Goal: Task Accomplishment & Management: Manage account settings

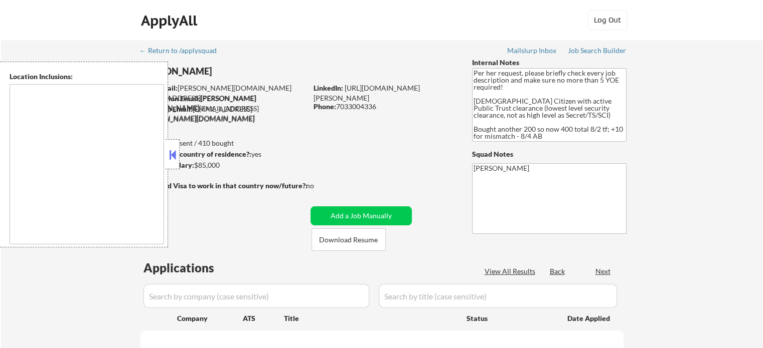
select select ""pending""
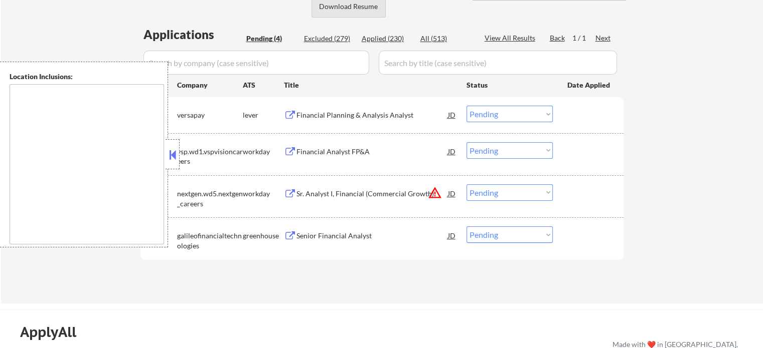
scroll to position [301, 0]
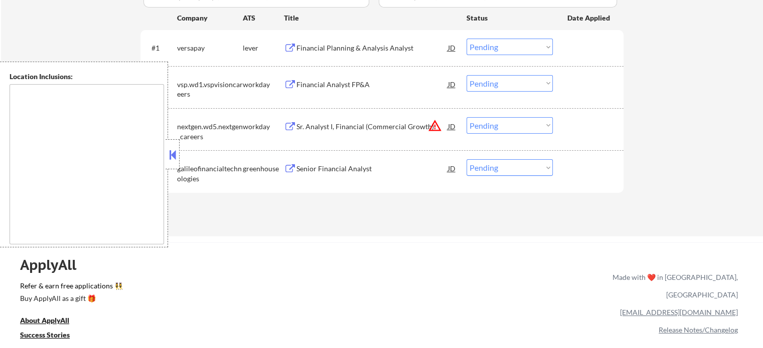
click at [436, 124] on button "warning_amber" at bounding box center [435, 126] width 14 height 14
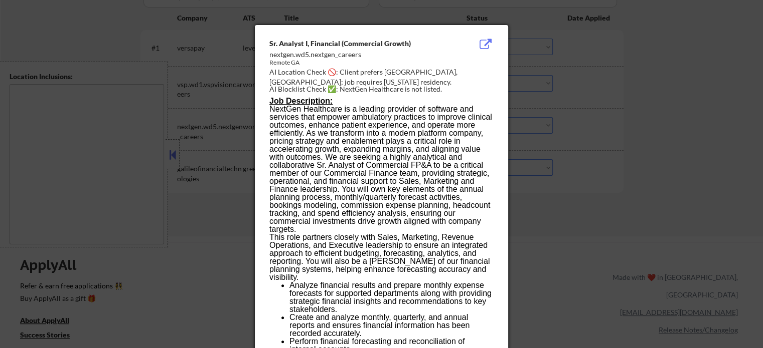
click at [623, 102] on div at bounding box center [381, 174] width 763 height 348
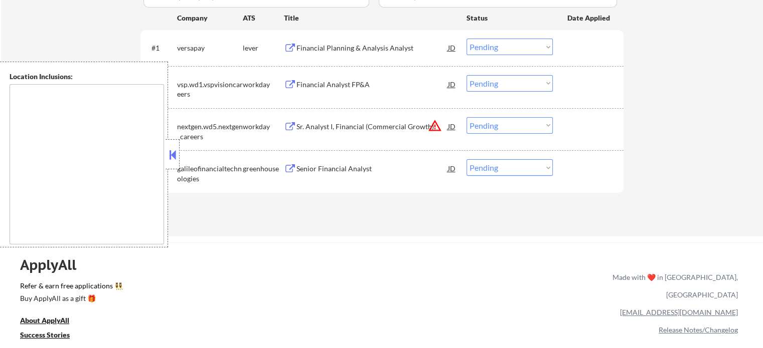
click at [519, 127] on select "Choose an option... Pending Applied Excluded (Questions) Excluded (Expired) Exc…" at bounding box center [509, 125] width 86 height 17
click at [466, 117] on select "Choose an option... Pending Applied Excluded (Questions) Excluded (Expired) Exc…" at bounding box center [509, 125] width 86 height 17
select select ""pending""
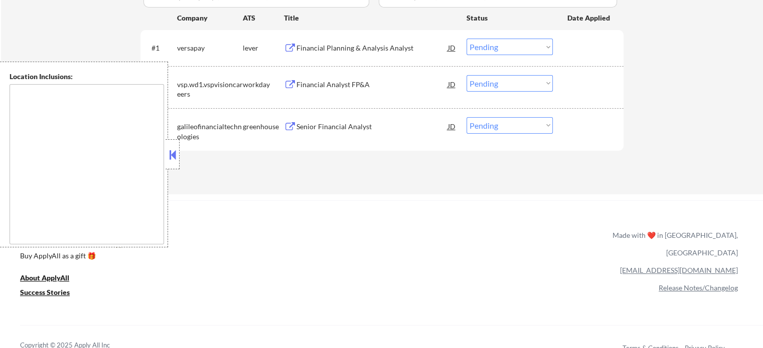
drag, startPoint x: 289, startPoint y: 44, endPoint x: 300, endPoint y: 99, distance: 56.2
click at [289, 45] on button at bounding box center [290, 49] width 13 height 10
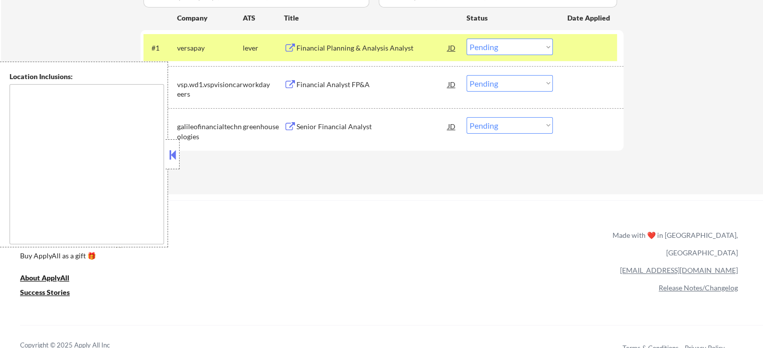
click at [285, 85] on button at bounding box center [290, 85] width 13 height 10
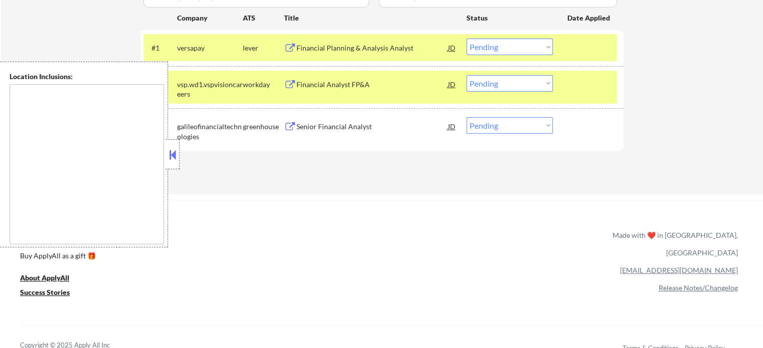
drag, startPoint x: 292, startPoint y: 126, endPoint x: 365, endPoint y: 86, distance: 82.4
click at [292, 126] on button at bounding box center [290, 127] width 13 height 10
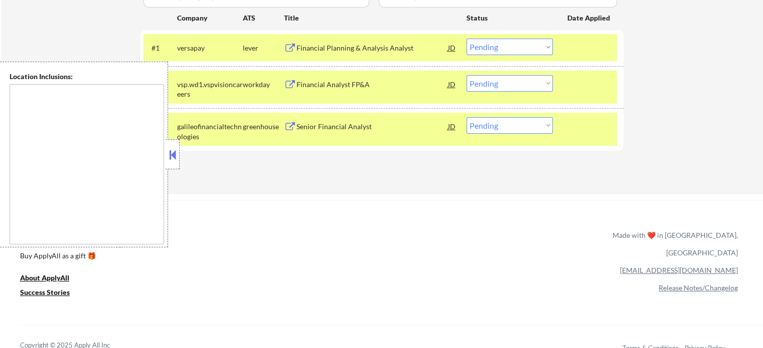
click at [530, 43] on select "Choose an option... Pending Applied Excluded (Questions) Excluded (Expired) Exc…" at bounding box center [509, 47] width 86 height 17
click at [466, 39] on select "Choose an option... Pending Applied Excluded (Questions) Excluded (Expired) Exc…" at bounding box center [509, 47] width 86 height 17
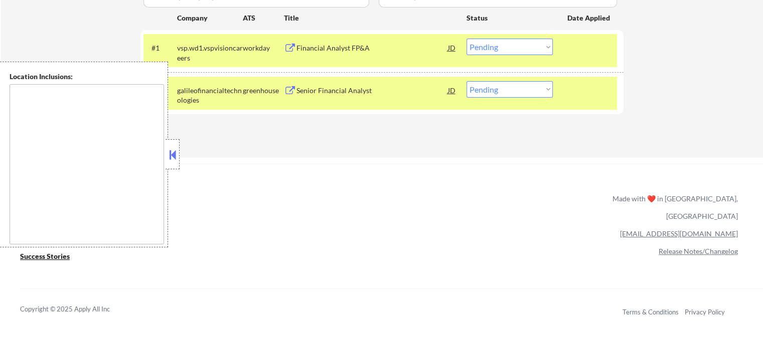
click at [521, 44] on select "Choose an option... Pending Applied Excluded (Questions) Excluded (Expired) Exc…" at bounding box center [509, 47] width 86 height 17
click at [466, 39] on select "Choose an option... Pending Applied Excluded (Questions) Excluded (Expired) Exc…" at bounding box center [509, 47] width 86 height 17
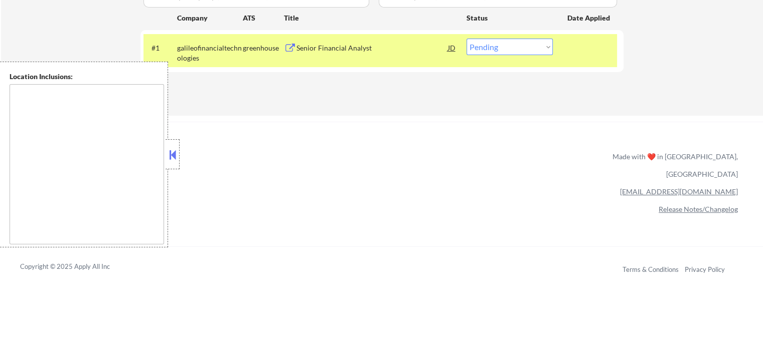
click at [514, 46] on select "Choose an option... Pending Applied Excluded (Questions) Excluded (Expired) Exc…" at bounding box center [509, 47] width 86 height 17
select select ""applied""
click at [466, 39] on select "Choose an option... Pending Applied Excluded (Questions) Excluded (Expired) Exc…" at bounding box center [509, 47] width 86 height 17
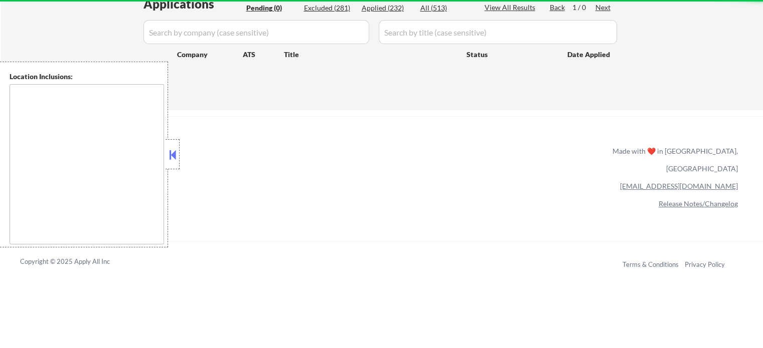
scroll to position [201, 0]
